Goal: Complete application form

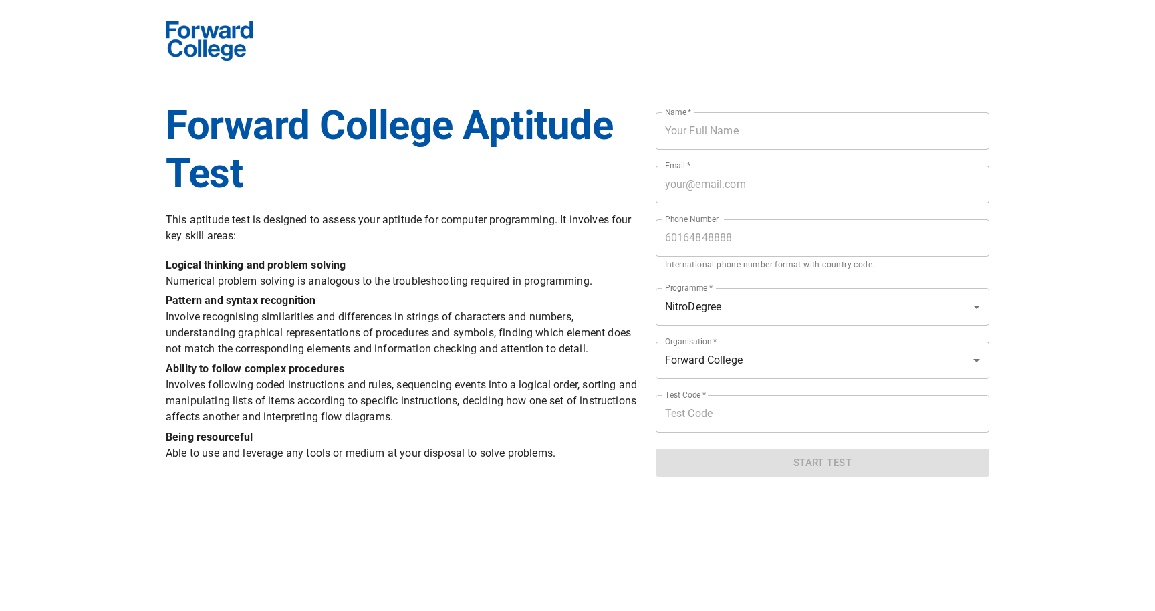
click at [481, 161] on h1 "Forward College Aptitude Test" at bounding box center [403, 150] width 474 height 96
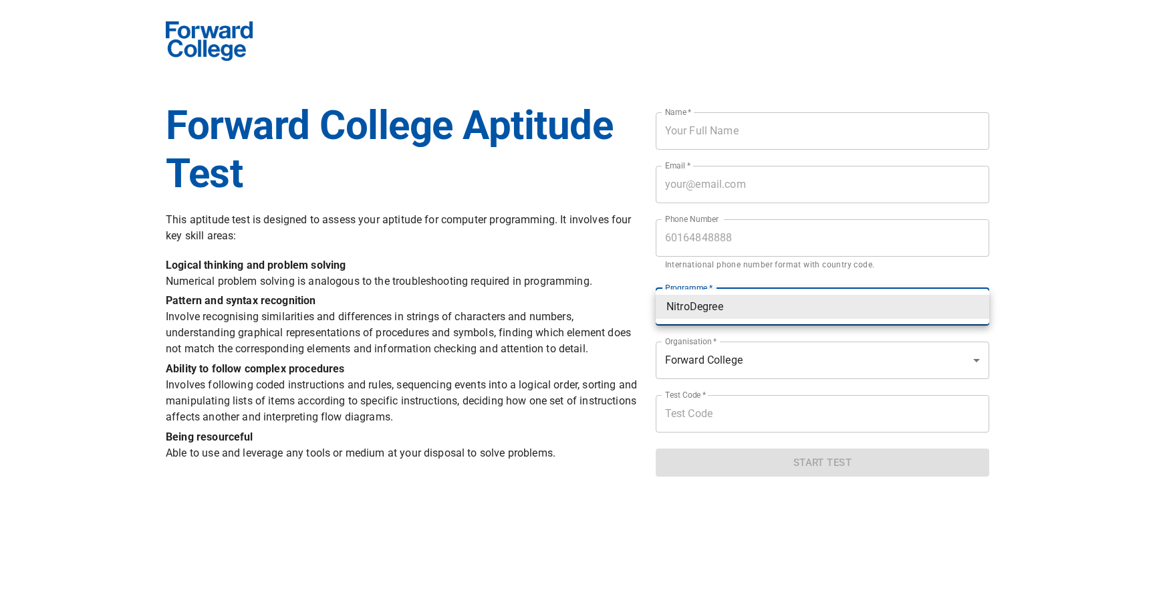
click at [786, 309] on body "Forward College Aptitude Test This aptitude test is designed to assess your apt…" at bounding box center [577, 238] width 1155 height 493
click at [1105, 233] on div at bounding box center [577, 305] width 1155 height 611
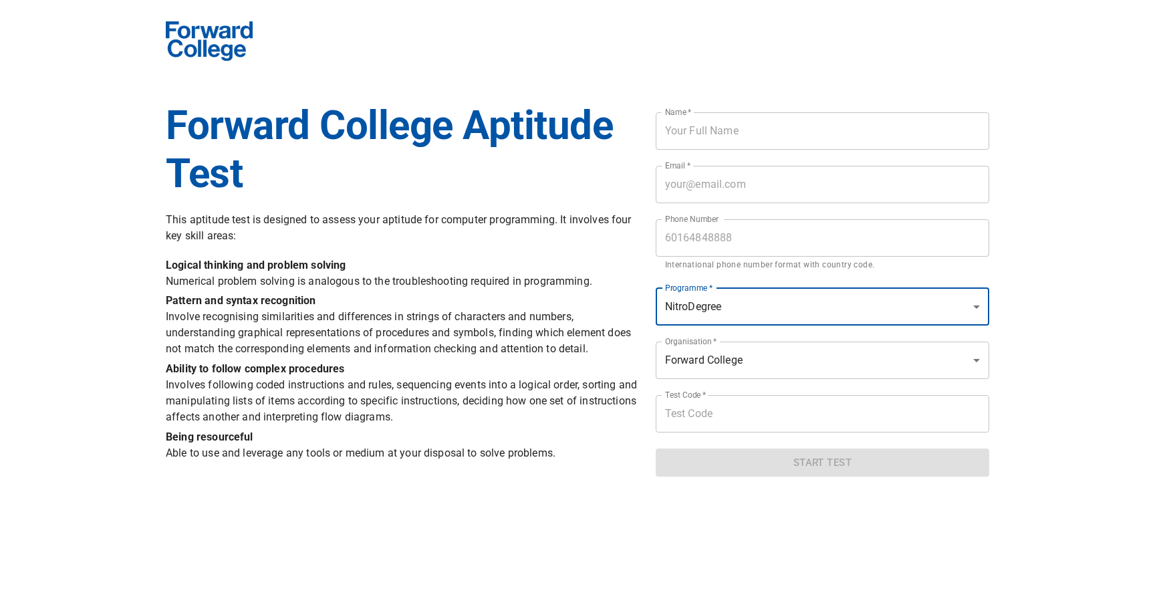
click at [643, 141] on div "Forward College Aptitude Test This aptitude test is designed to assess your apt…" at bounding box center [403, 289] width 490 height 391
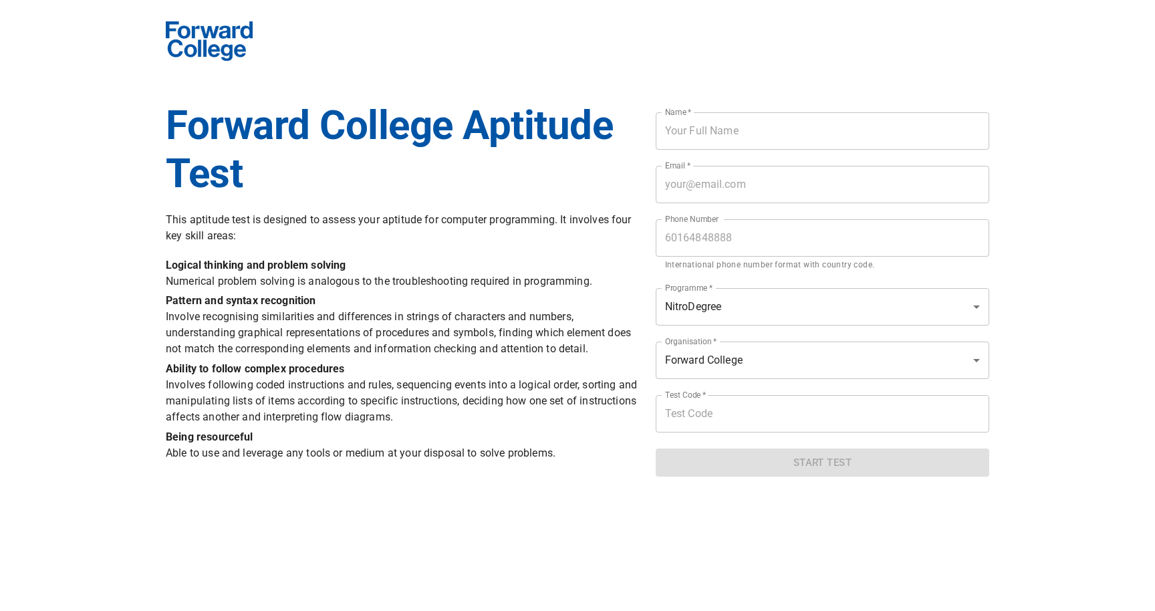
click at [709, 127] on input "text" at bounding box center [823, 130] width 334 height 37
type input "Choy [PERSON_NAME]"
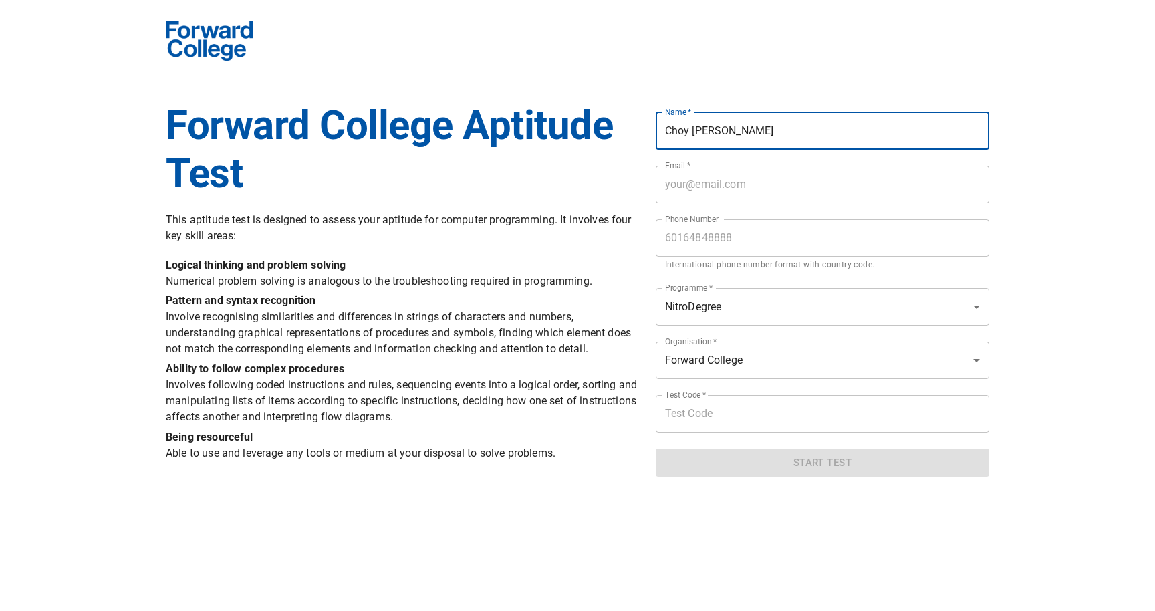
type input "[EMAIL_ADDRESS][DOMAIN_NAME]"
type input "0103708350"
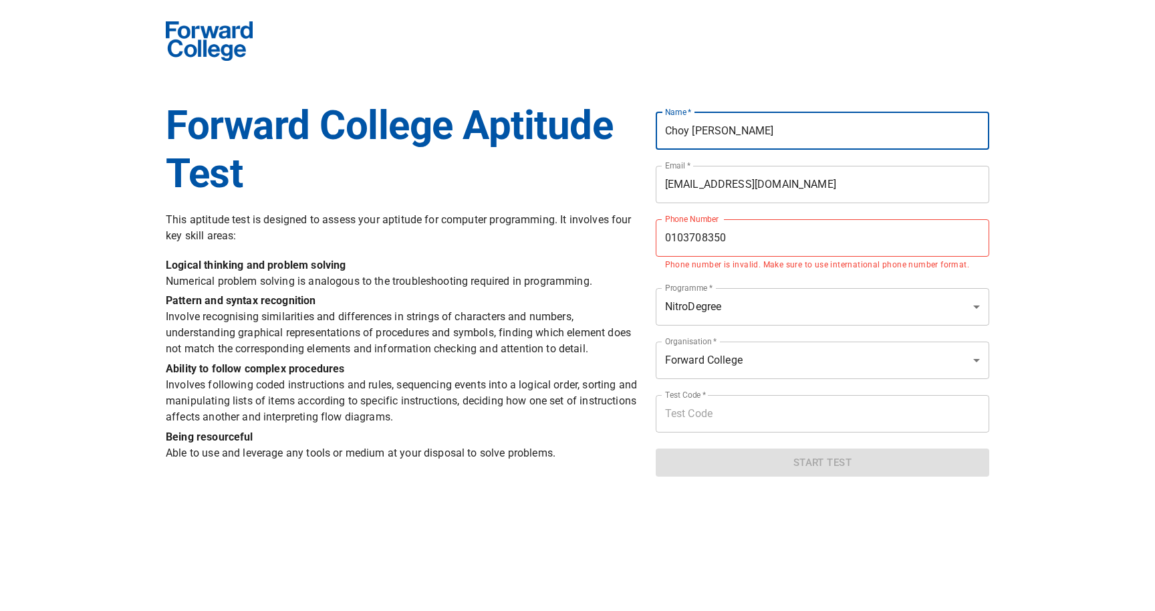
click at [806, 190] on input "[EMAIL_ADDRESS][DOMAIN_NAME]" at bounding box center [823, 184] width 334 height 37
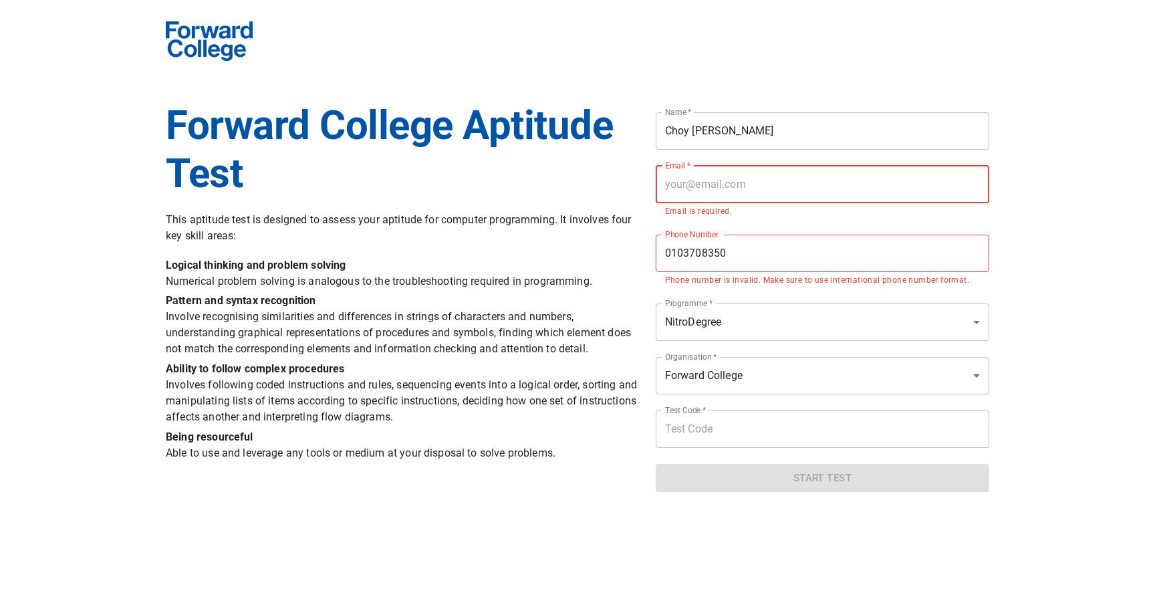
click at [772, 184] on input "email" at bounding box center [823, 184] width 334 height 37
type input "[EMAIL_ADDRESS][DOMAIN_NAME]"
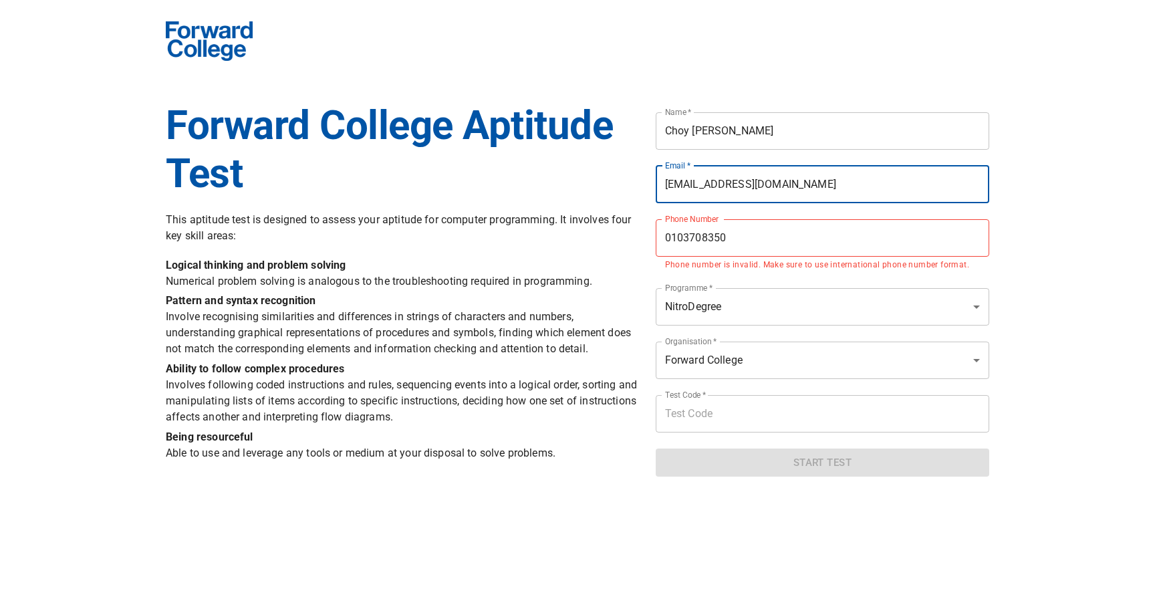
click at [774, 232] on input "0103708350" at bounding box center [823, 237] width 334 height 37
type input "123123213"
click at [758, 427] on input "text" at bounding box center [823, 413] width 334 height 37
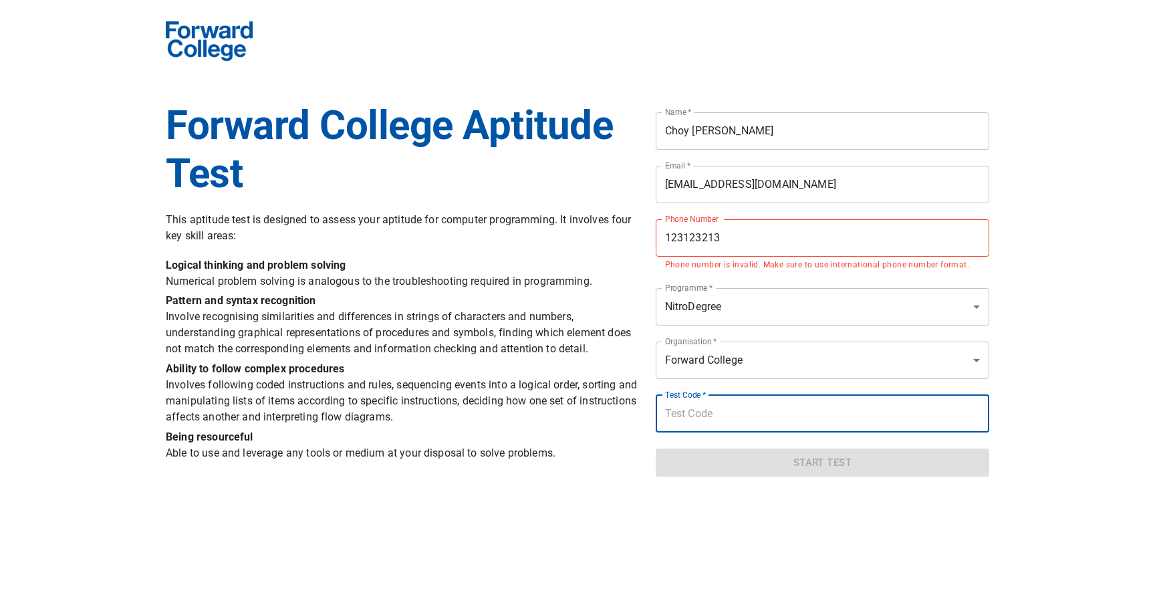
click at [998, 463] on div "Forward College Aptitude Test This aptitude test is designed to assess your apt…" at bounding box center [578, 238] width 856 height 493
